Goal: Transaction & Acquisition: Purchase product/service

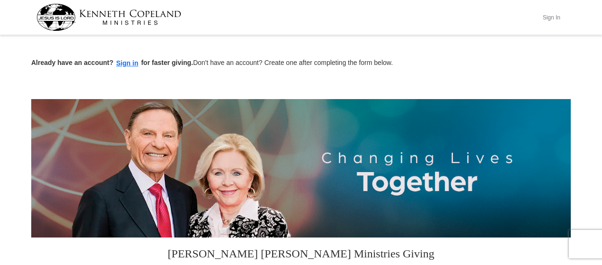
click at [551, 18] on button "Sign In" at bounding box center [551, 17] width 28 height 15
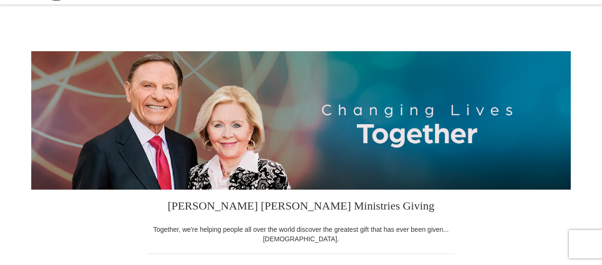
select select "[GEOGRAPHIC_DATA]"
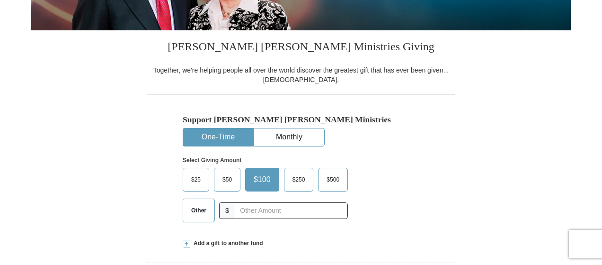
scroll to position [237, 0]
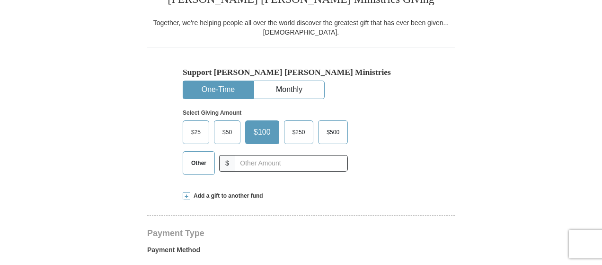
click at [228, 135] on span "$50" at bounding box center [227, 132] width 19 height 14
click at [0, 0] on input "$50" at bounding box center [0, 0] width 0 height 0
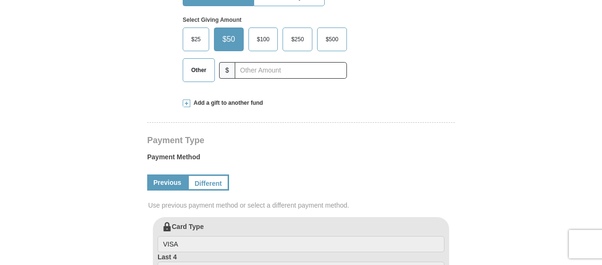
scroll to position [331, 0]
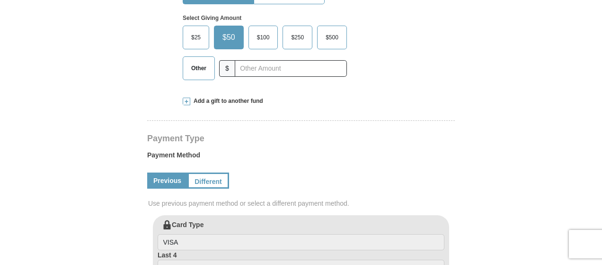
click at [165, 178] on link "Previous" at bounding box center [167, 180] width 40 height 16
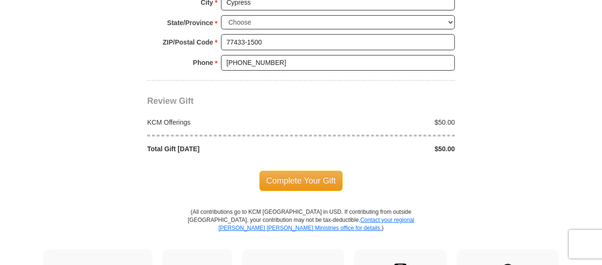
scroll to position [852, 0]
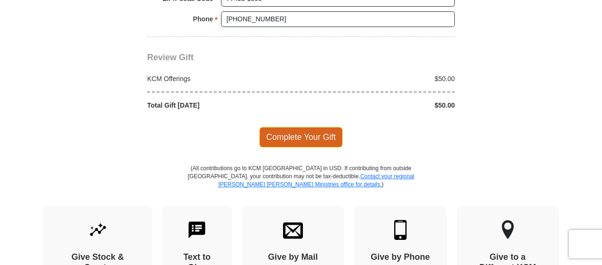
click at [303, 134] on span "Complete Your Gift" at bounding box center [302, 137] width 84 height 20
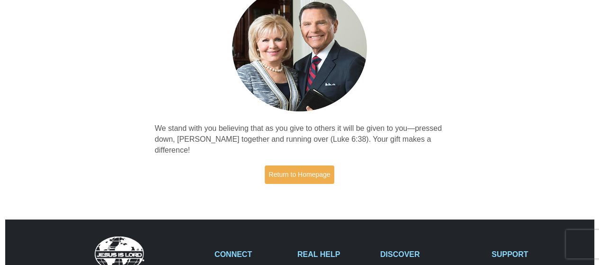
scroll to position [95, 0]
